Goal: Find specific page/section: Find specific page/section

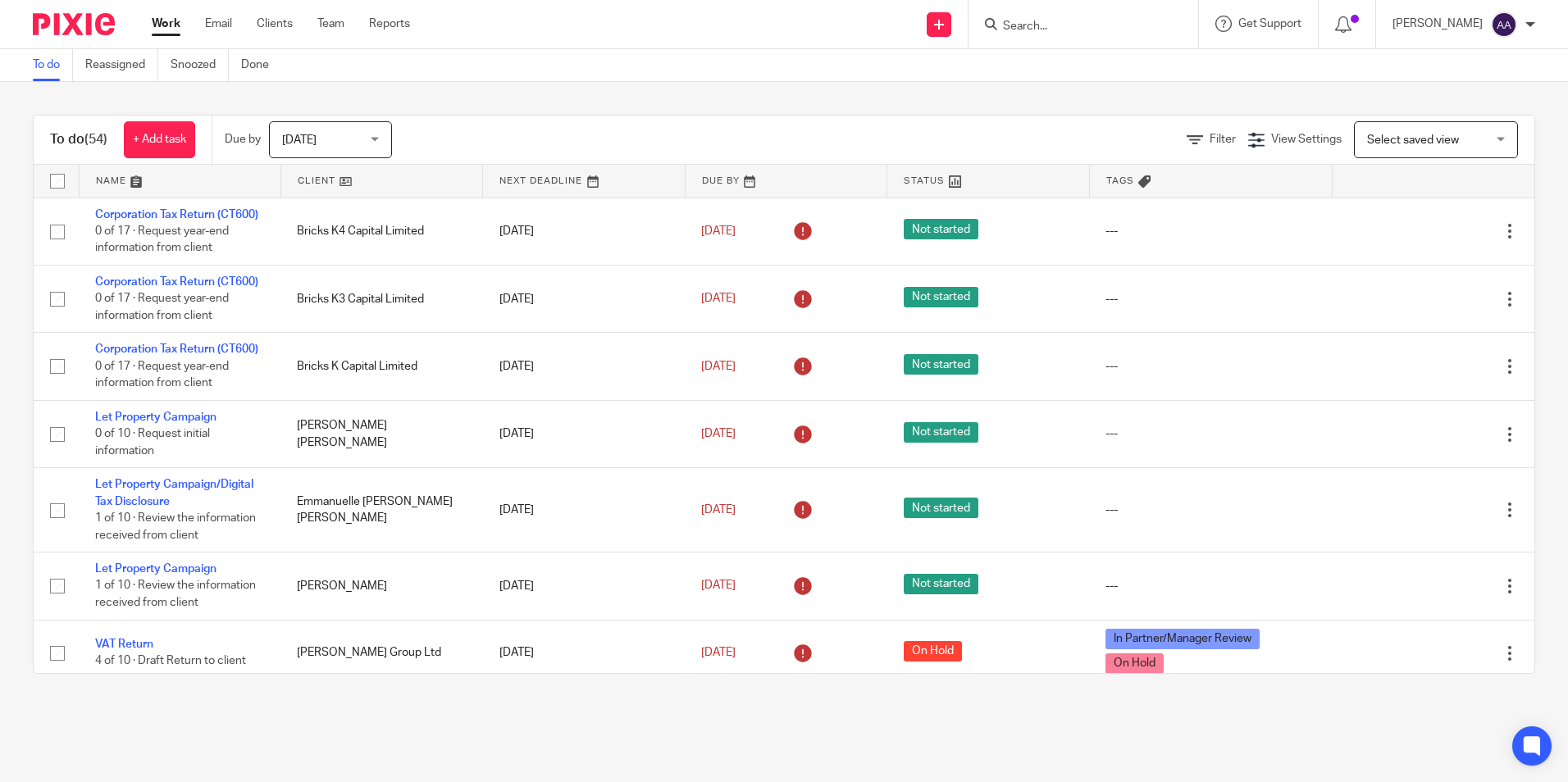
click at [1074, 30] on input "Search" at bounding box center [1075, 27] width 148 height 15
click at [1078, 29] on input "Search" at bounding box center [1075, 27] width 148 height 15
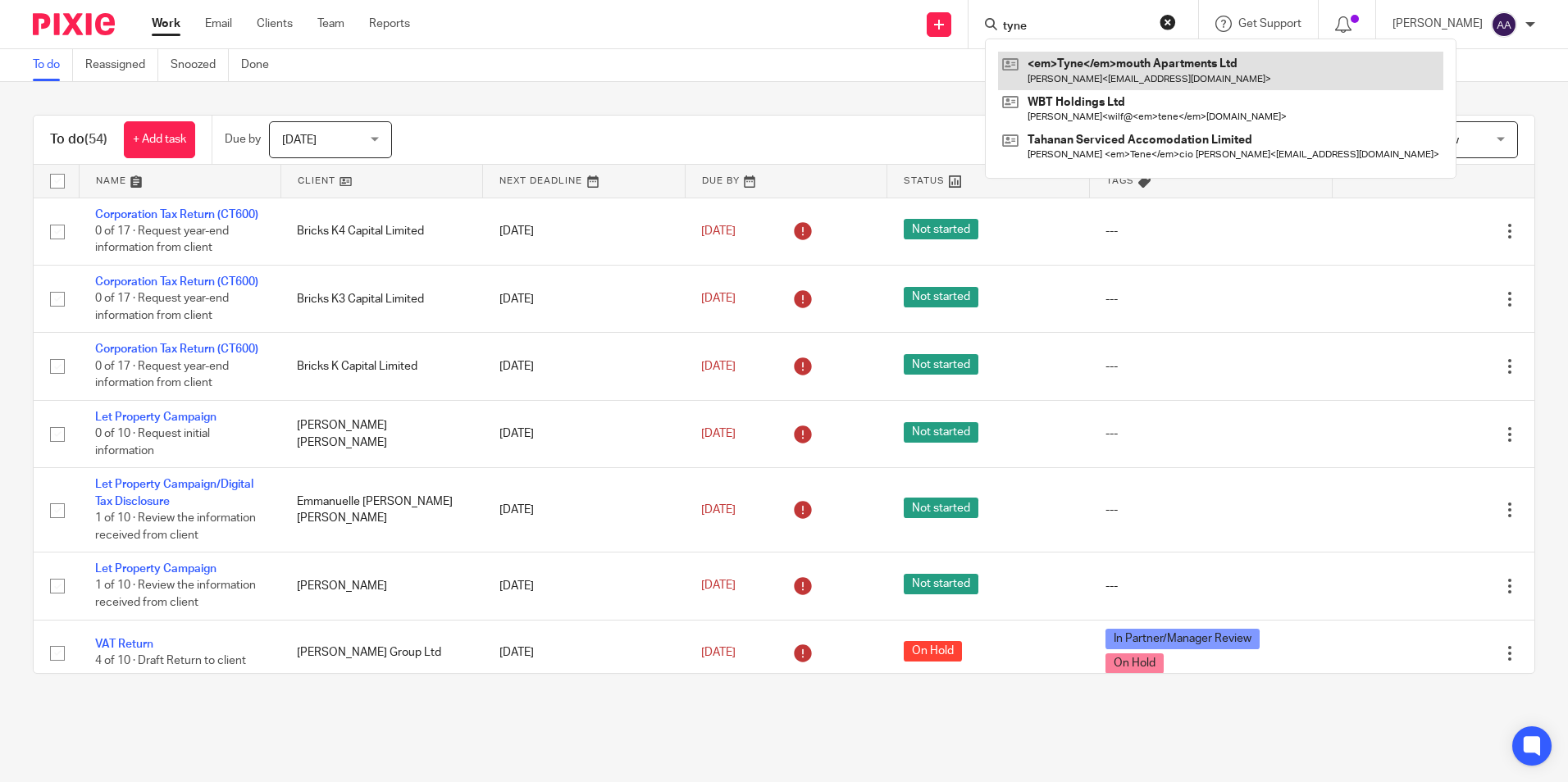
type input "tyne"
click at [1073, 60] on link at bounding box center [1220, 70] width 445 height 37
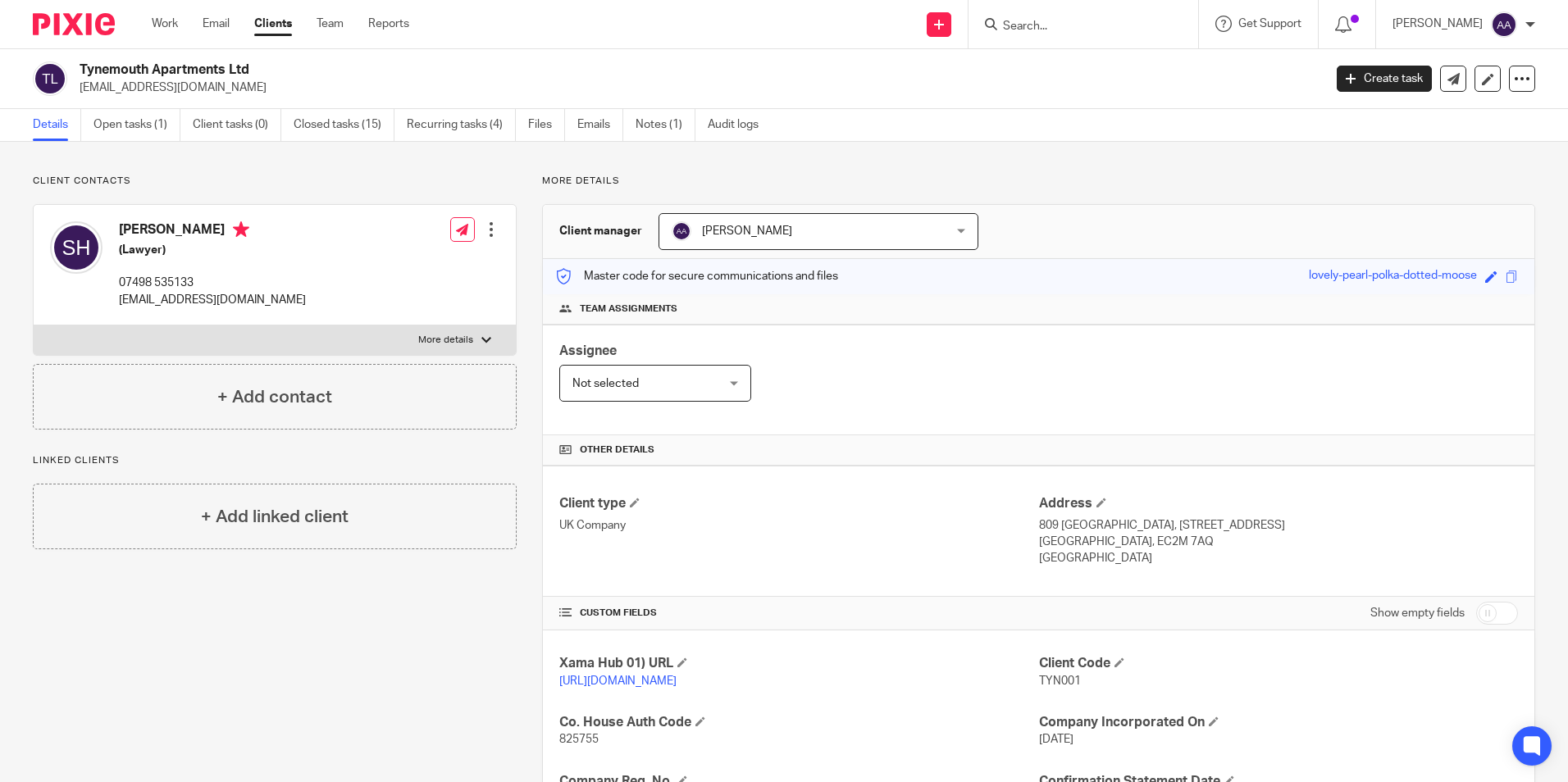
click at [57, 33] on img at bounding box center [74, 24] width 82 height 23
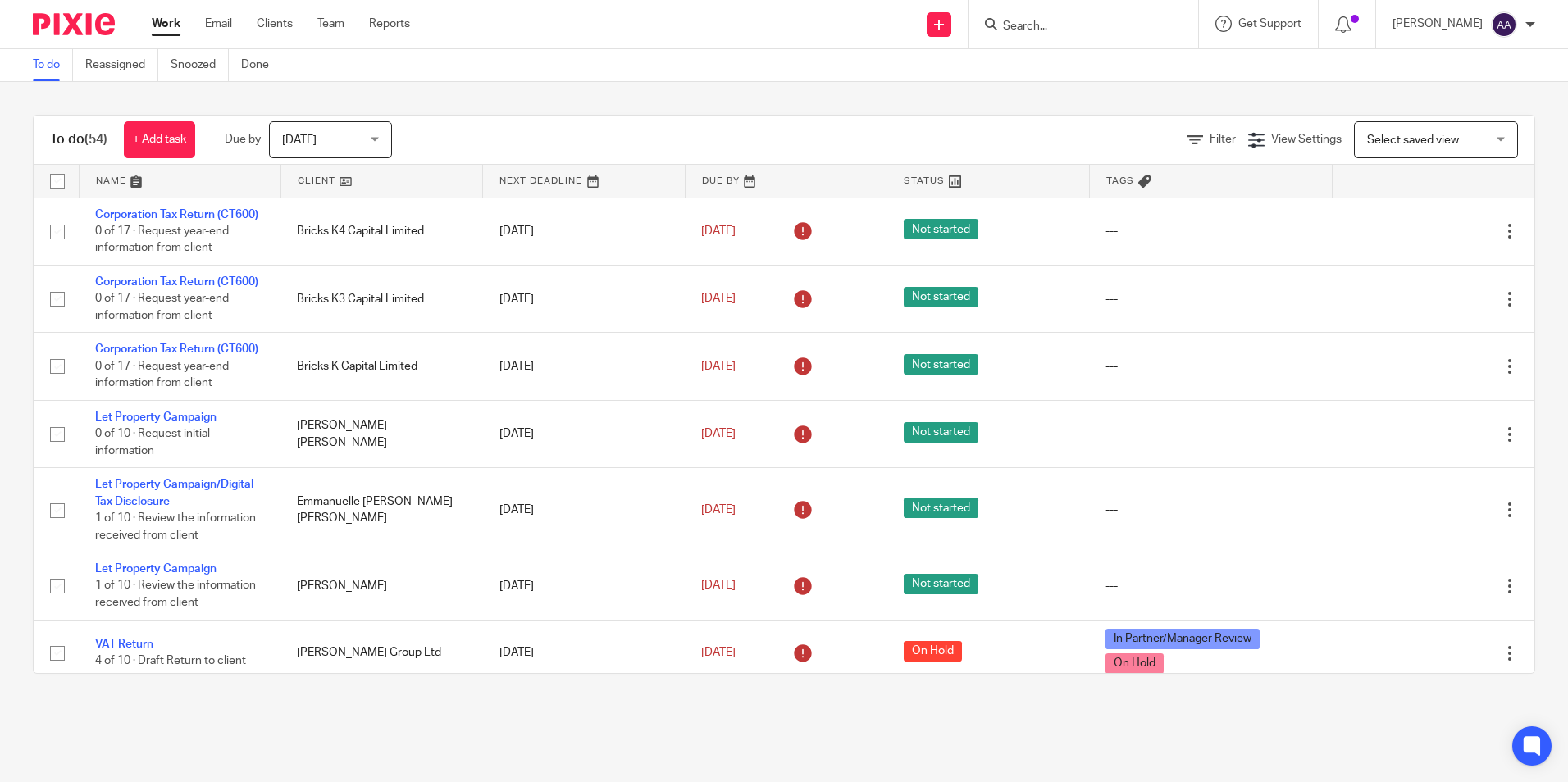
click at [1109, 31] on input "Search" at bounding box center [1075, 27] width 148 height 15
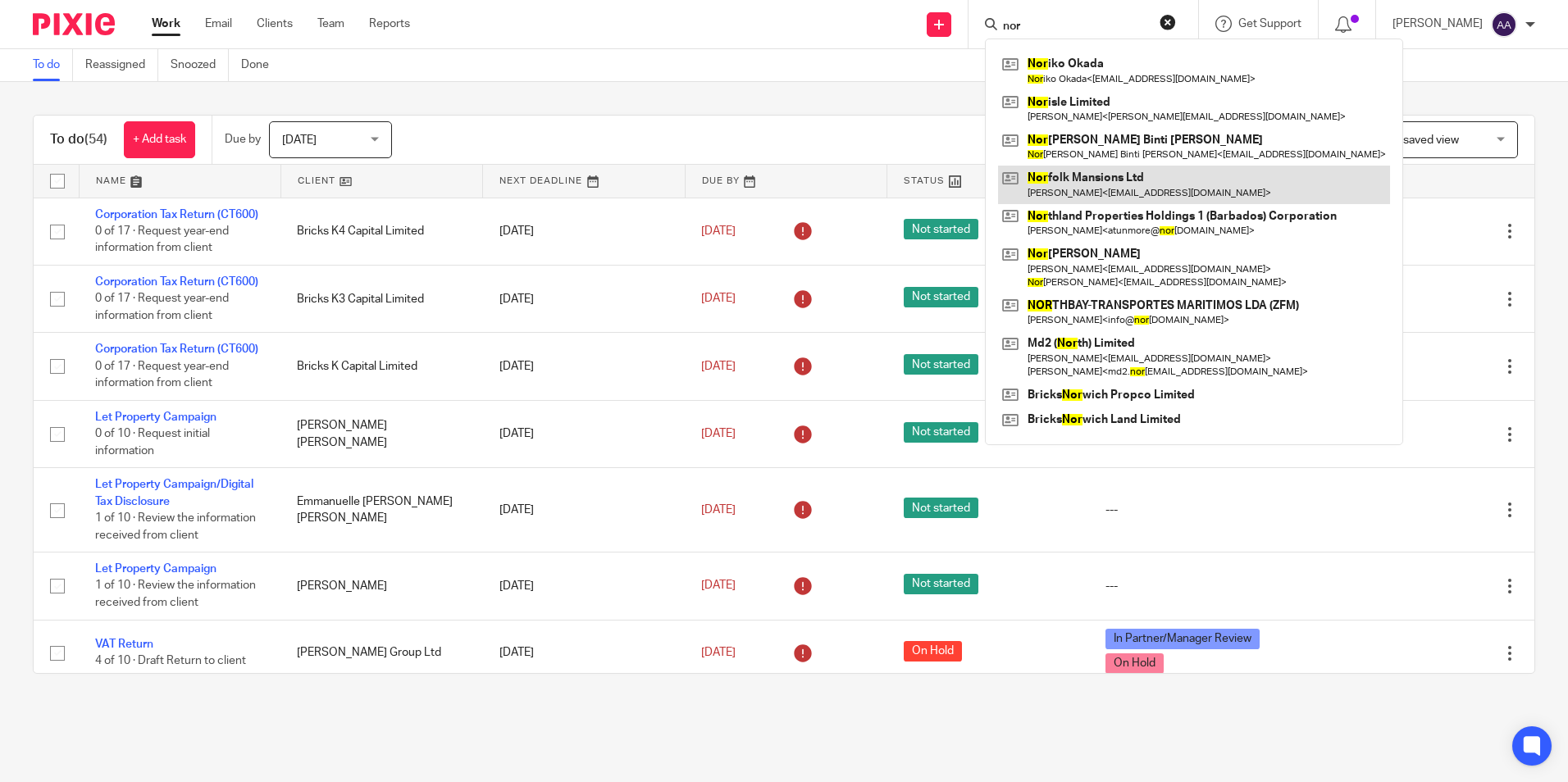
type input "nor"
click at [1085, 178] on link at bounding box center [1193, 184] width 392 height 37
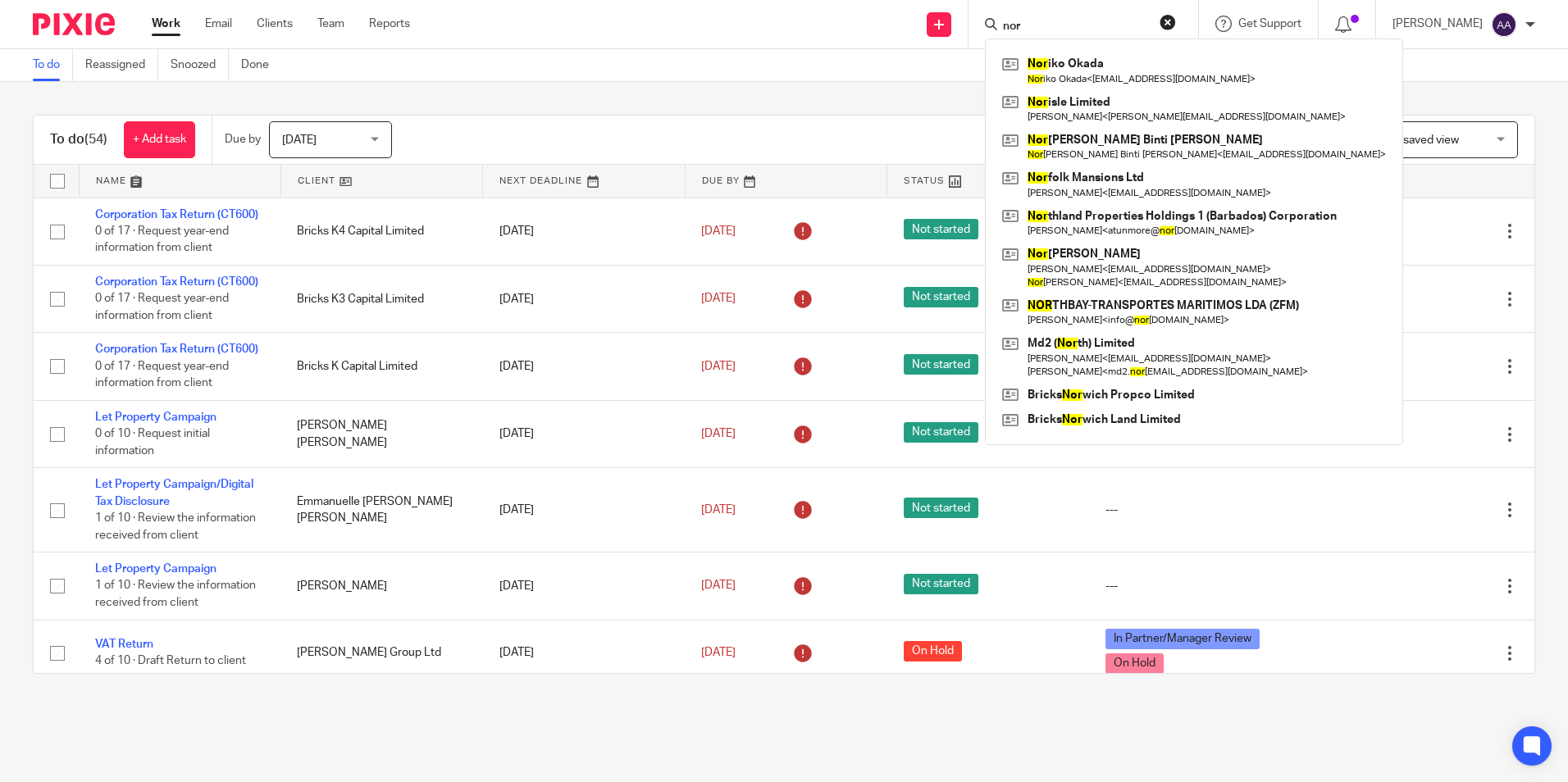
click at [628, 37] on div "Send new email Create task Add client nor Nor iko Okada Nor iko Okada < nondon9…" at bounding box center [1001, 24] width 1133 height 49
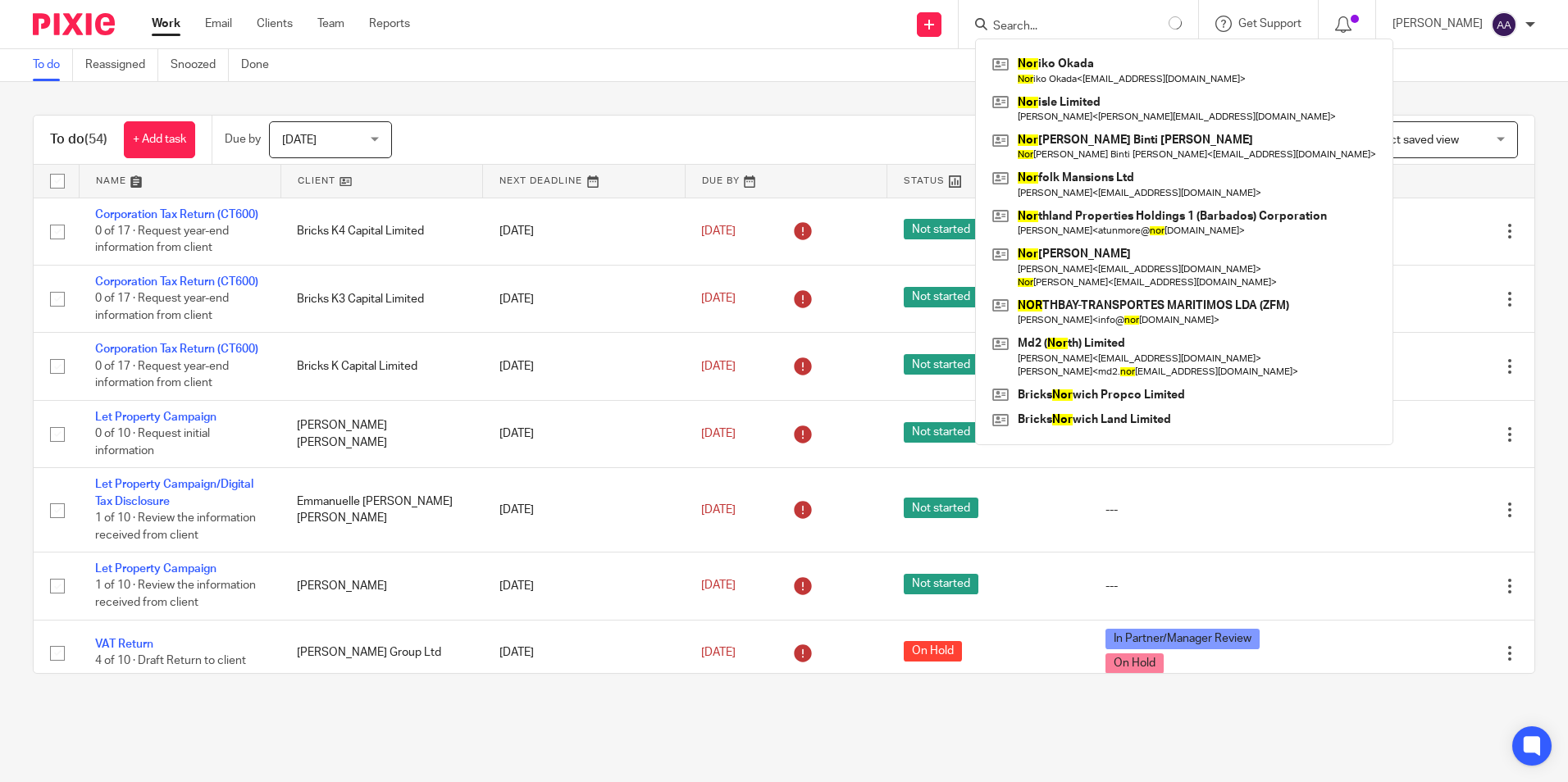
click at [873, 94] on div "To do (54) + Add task Due by Today Today Today Tomorrow This week Next week Thi…" at bounding box center [784, 394] width 1568 height 625
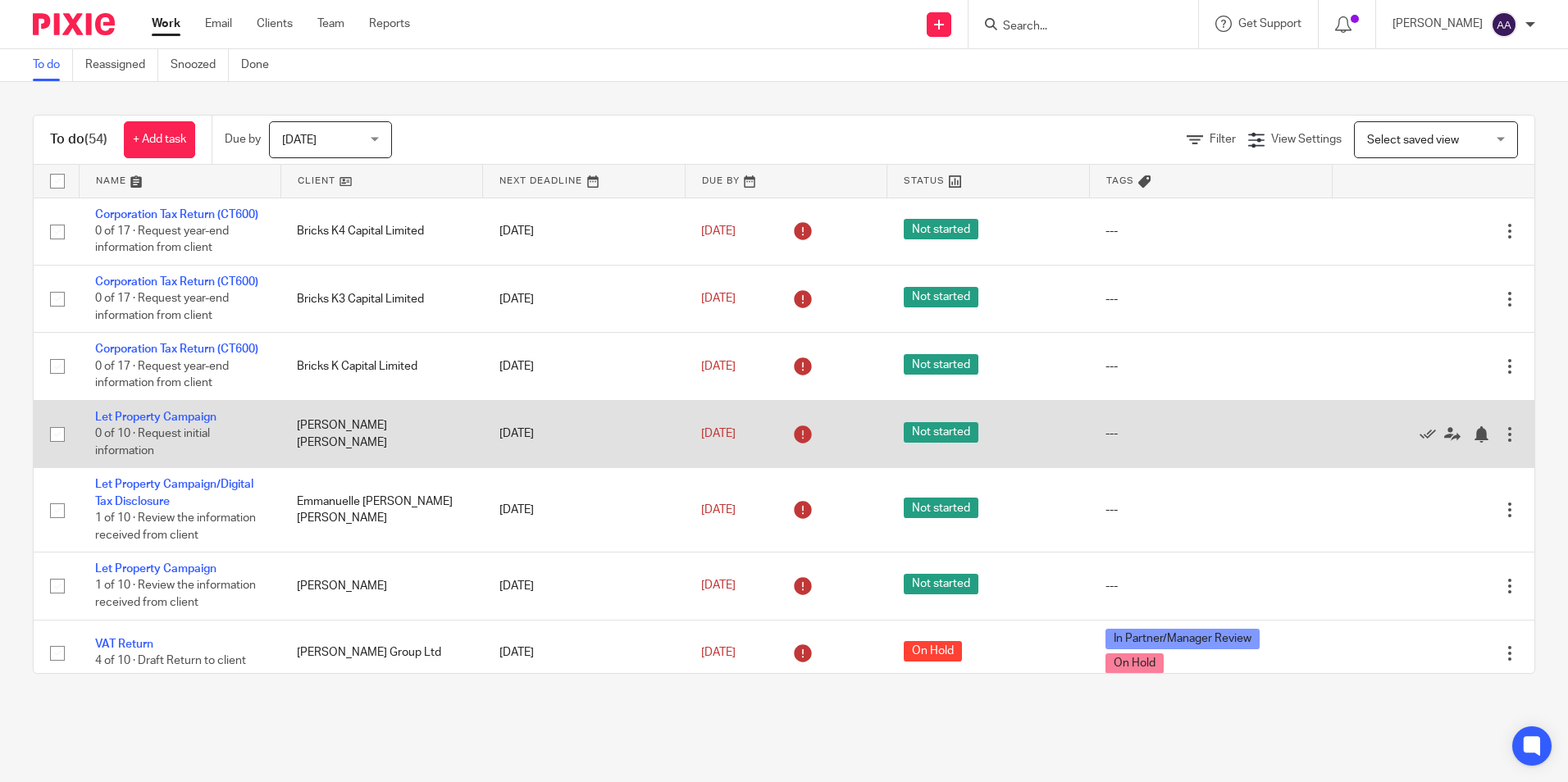
drag, startPoint x: 27, startPoint y: 100, endPoint x: 1294, endPoint y: 515, distance: 1333.2
click at [1294, 515] on div "To do (54) + Add task Due by Today Today Today Tomorrow This week Next week Thi…" at bounding box center [784, 394] width 1568 height 625
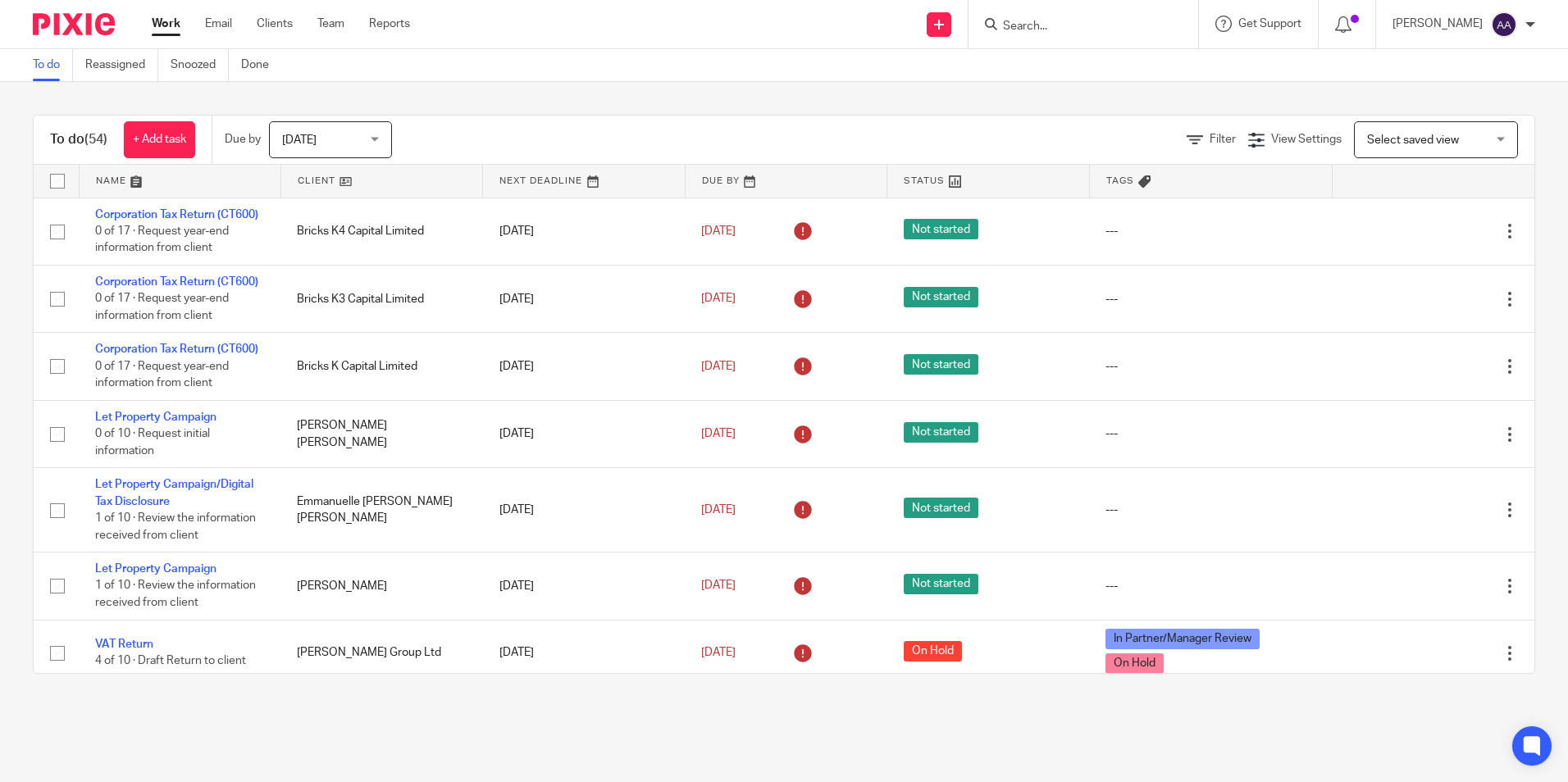
click at [718, 91] on div "To do (54) + Add task Due by Today Today Today Tomorrow This week Next week Thi…" at bounding box center [784, 394] width 1568 height 625
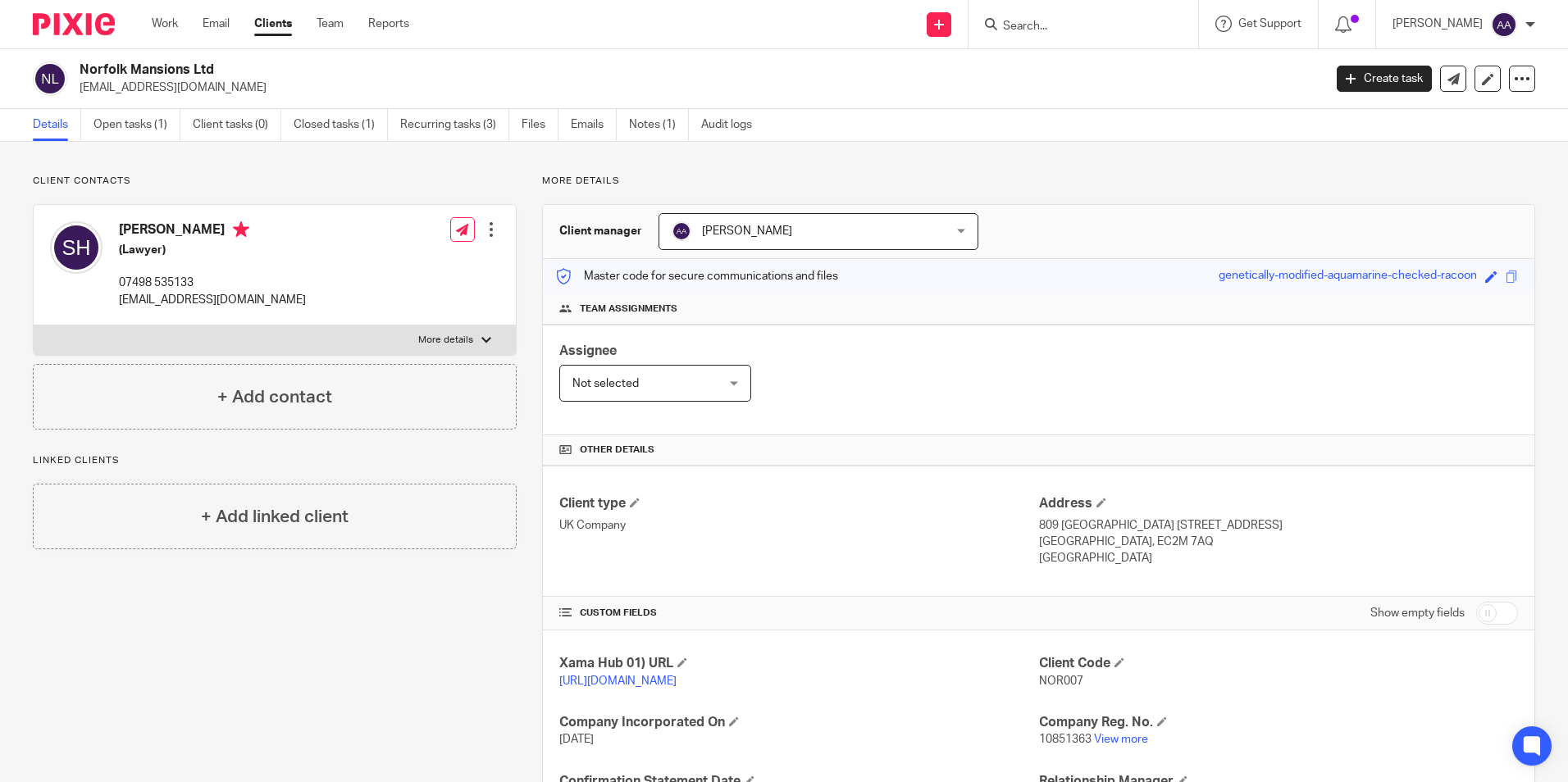
drag, startPoint x: 40, startPoint y: 27, endPoint x: 150, endPoint y: 0, distance: 113.3
click at [40, 27] on img at bounding box center [74, 24] width 82 height 23
